Goal: Task Accomplishment & Management: Manage account settings

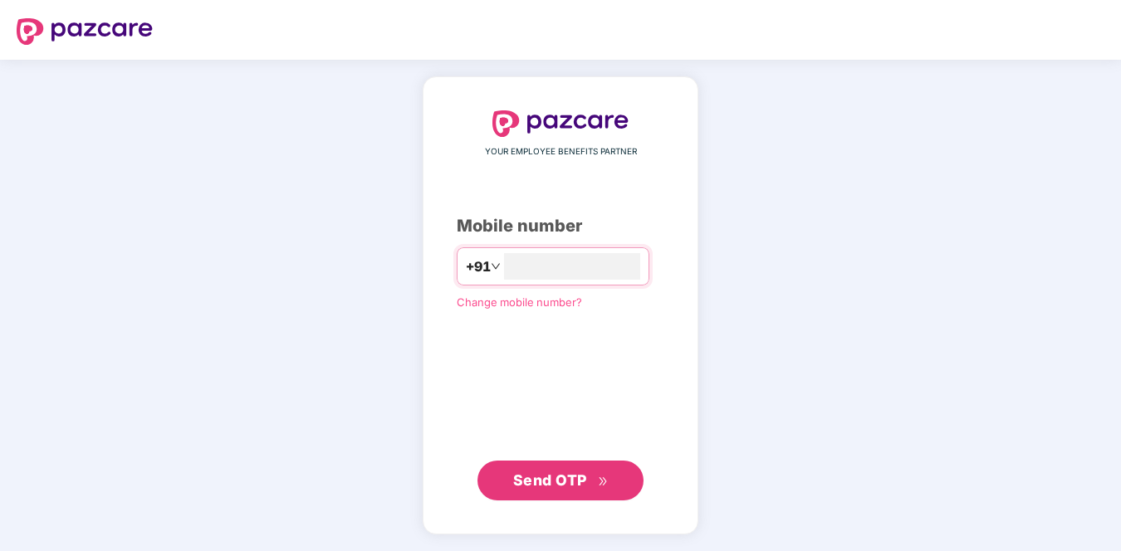
type input "**********"
click at [556, 475] on span "Send OTP" at bounding box center [550, 480] width 74 height 17
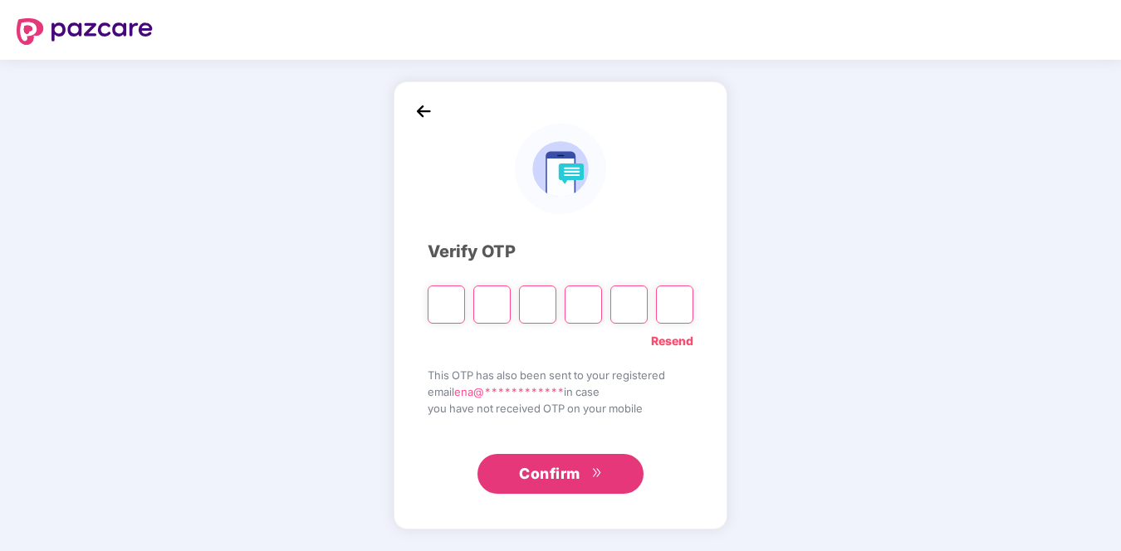
type input "*"
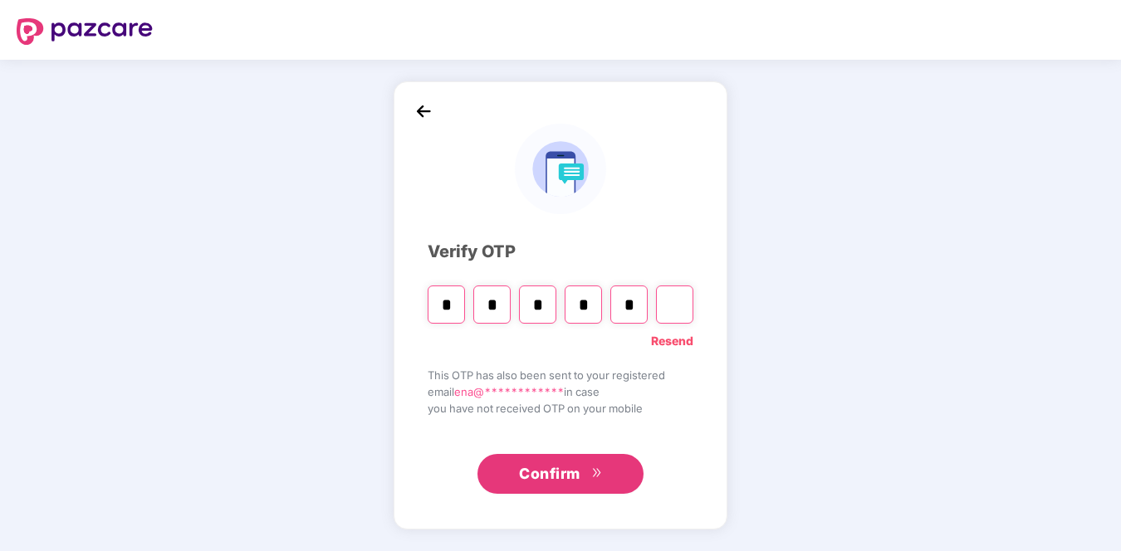
type input "*"
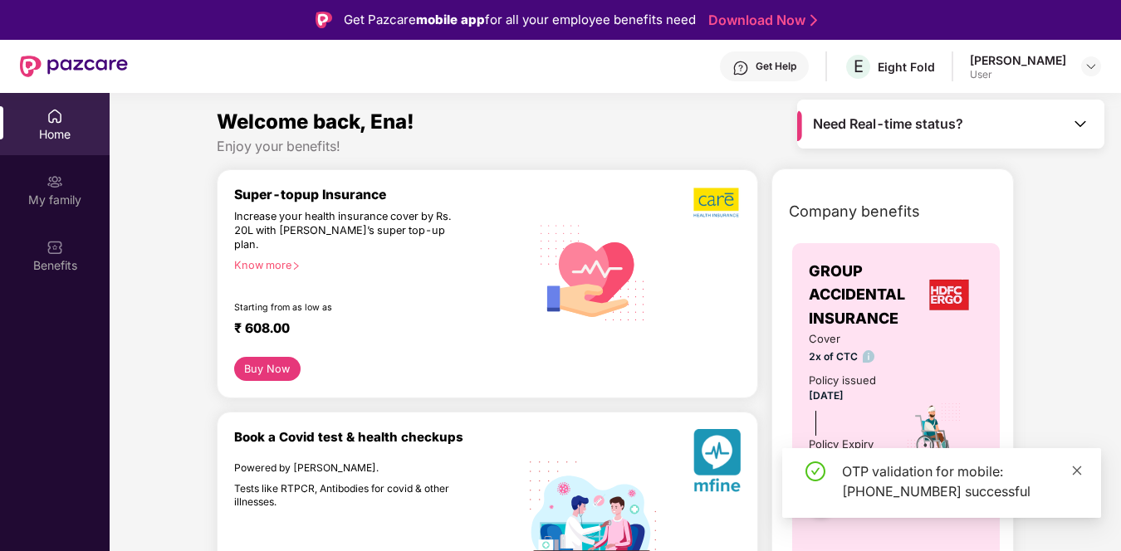
click at [1080, 470] on icon "close" at bounding box center [1077, 471] width 12 height 12
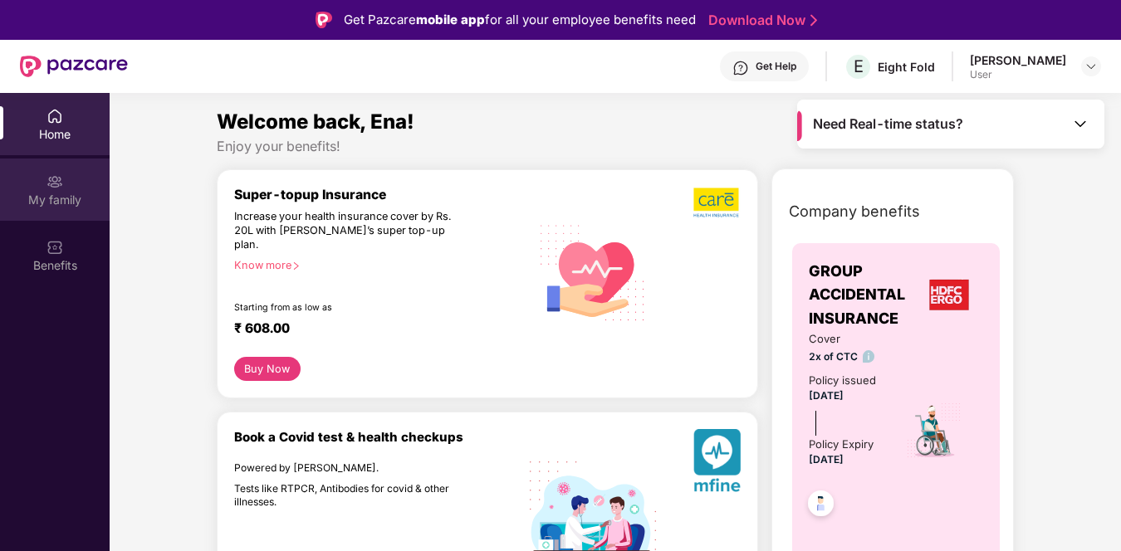
click at [72, 194] on div "My family" at bounding box center [55, 200] width 110 height 17
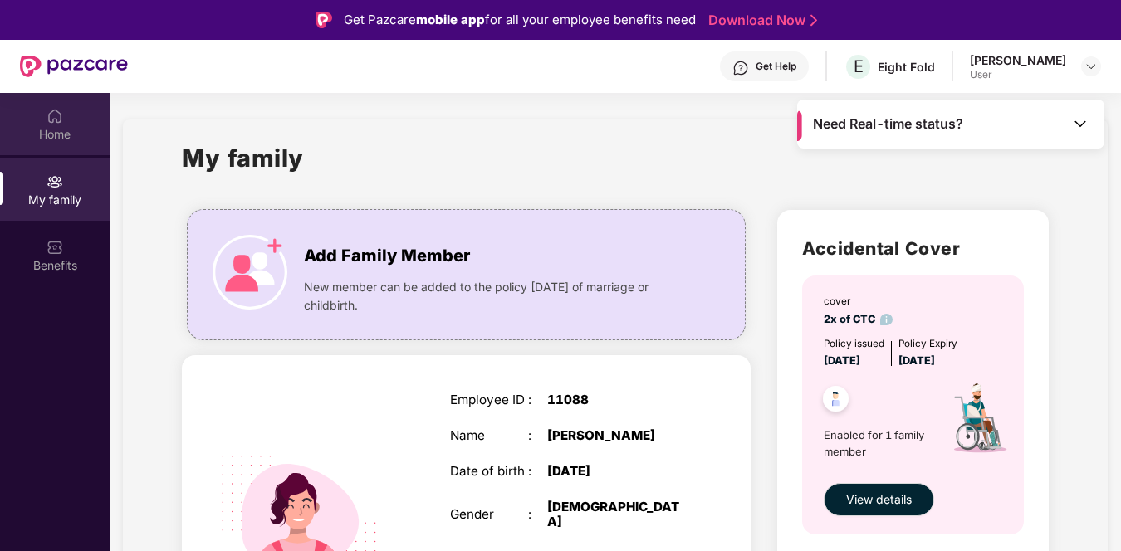
click at [56, 114] on img at bounding box center [55, 116] width 17 height 17
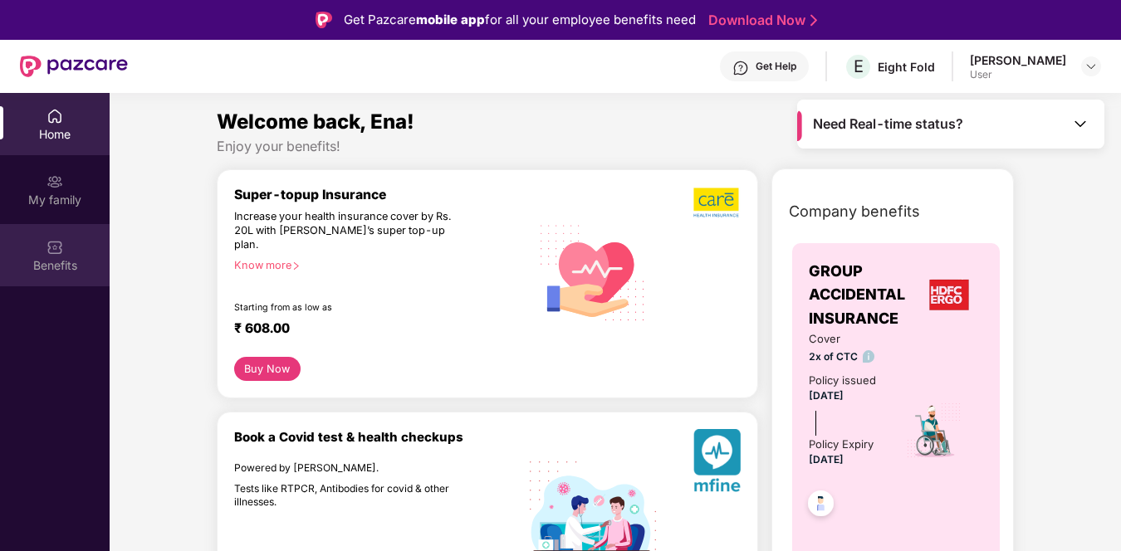
click at [53, 254] on img at bounding box center [55, 247] width 17 height 17
